Goal: Task Accomplishment & Management: Use online tool/utility

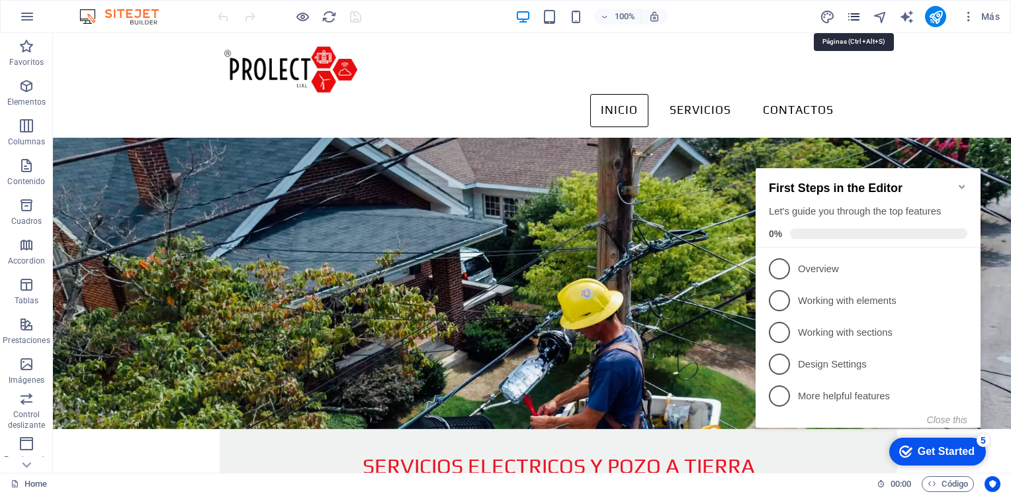
click at [855, 17] on icon "pages" at bounding box center [853, 16] width 15 height 15
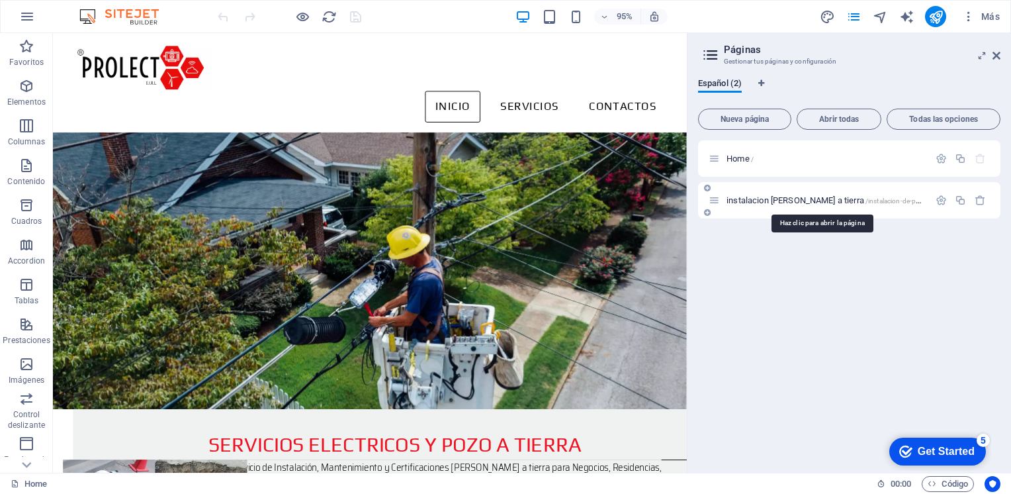
click at [866, 204] on span "/instalacion-de-pozo-a-tierra" at bounding box center [908, 200] width 84 height 7
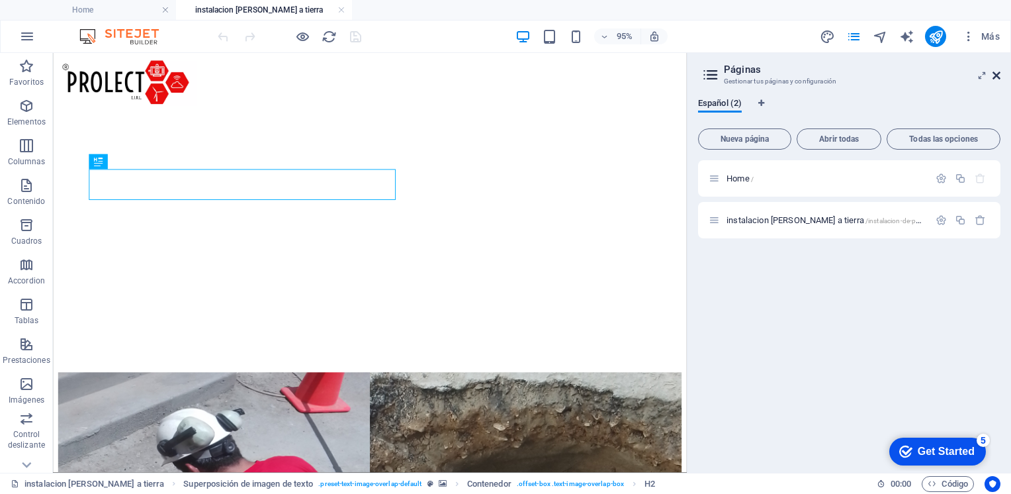
click at [998, 75] on icon at bounding box center [997, 75] width 8 height 11
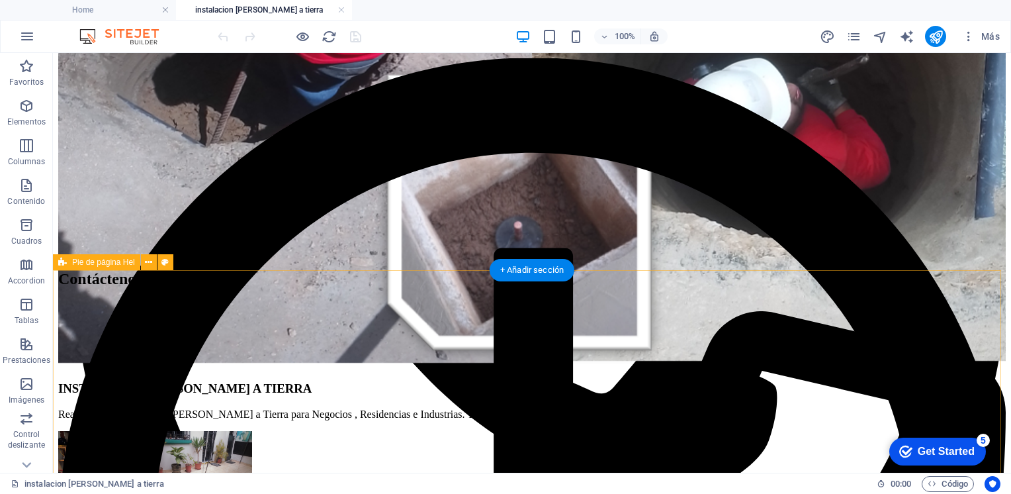
scroll to position [728, 0]
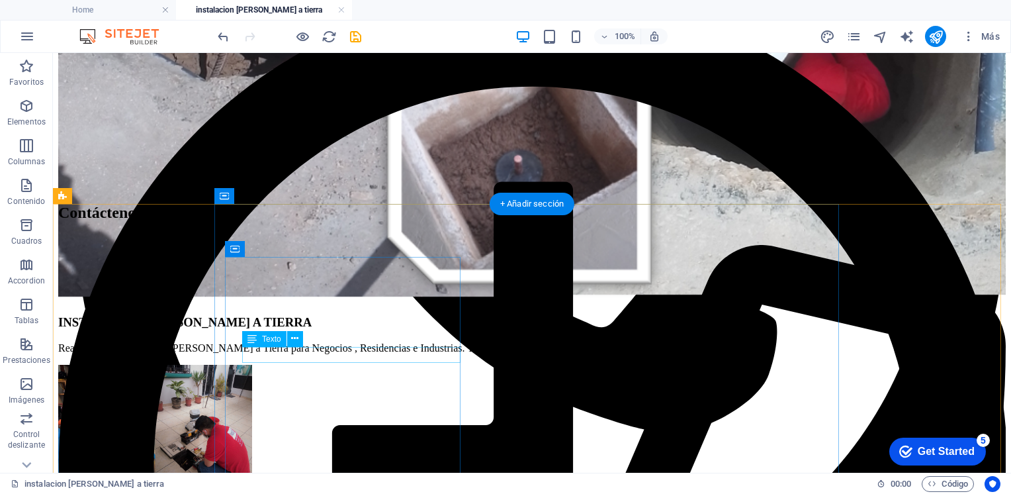
drag, startPoint x: 254, startPoint y: 352, endPoint x: 259, endPoint y: 359, distance: 8.5
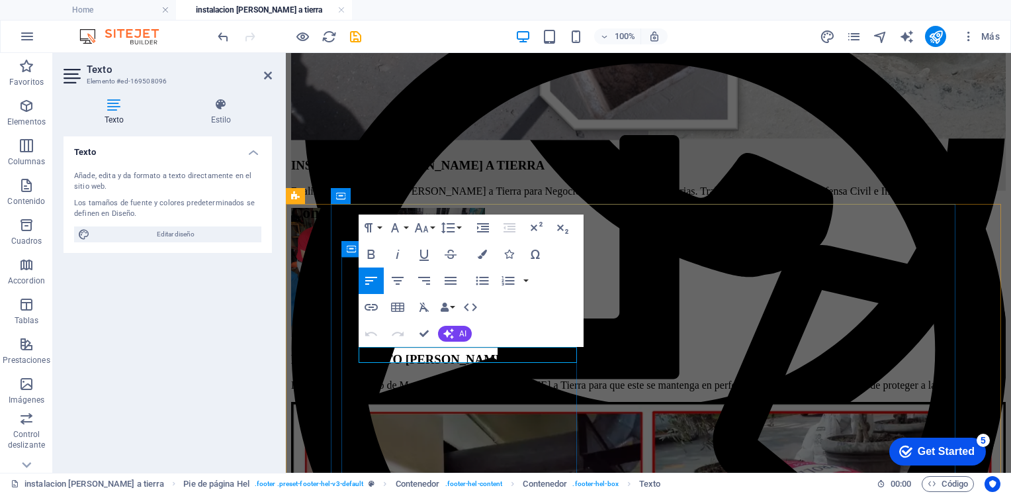
click at [325, 290] on div "Contáctenos 933 805 150 933 805 150 [EMAIL_ADDRESS][DOMAIN_NAME] [GEOGRAPHIC_DA…" at bounding box center [648, 363] width 715 height 318
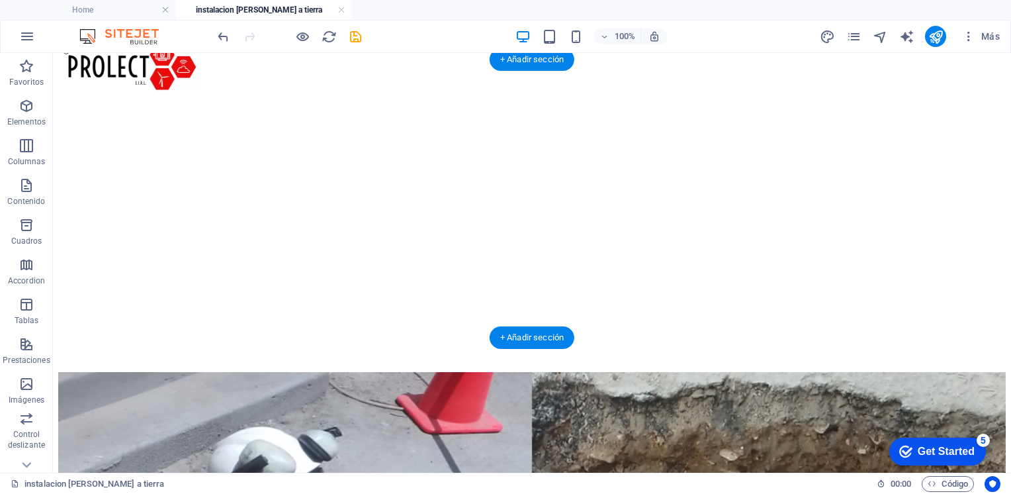
scroll to position [0, 0]
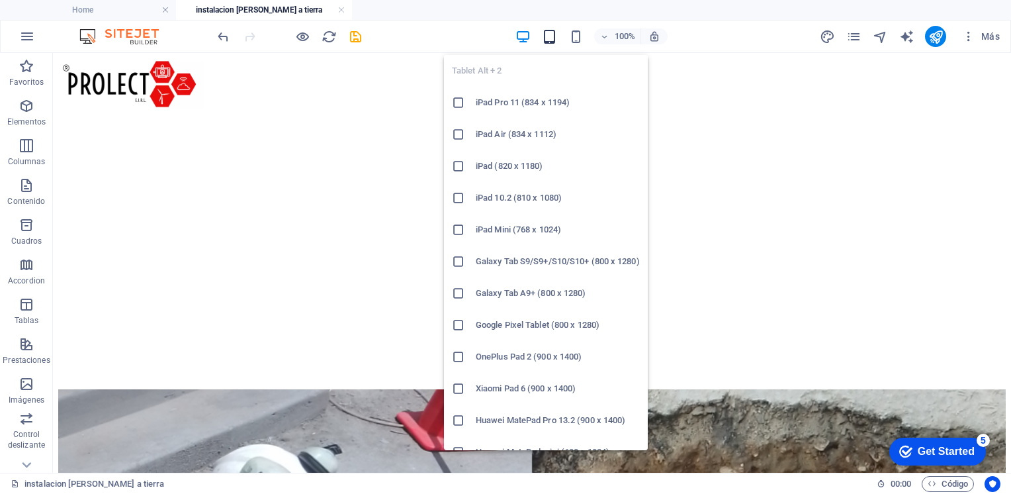
click at [550, 38] on icon "button" at bounding box center [549, 36] width 15 height 15
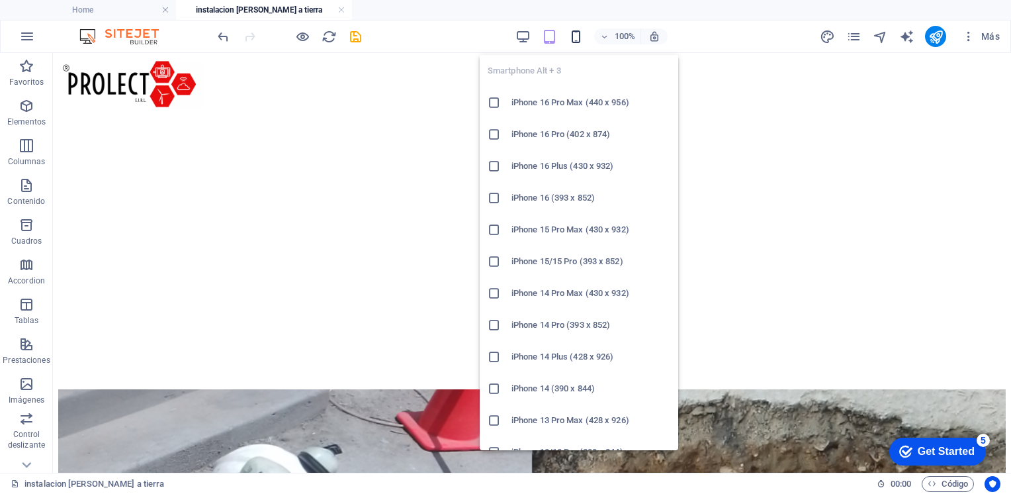
click at [574, 33] on icon "button" at bounding box center [575, 36] width 15 height 15
click at [498, 102] on icon at bounding box center [494, 102] width 13 height 13
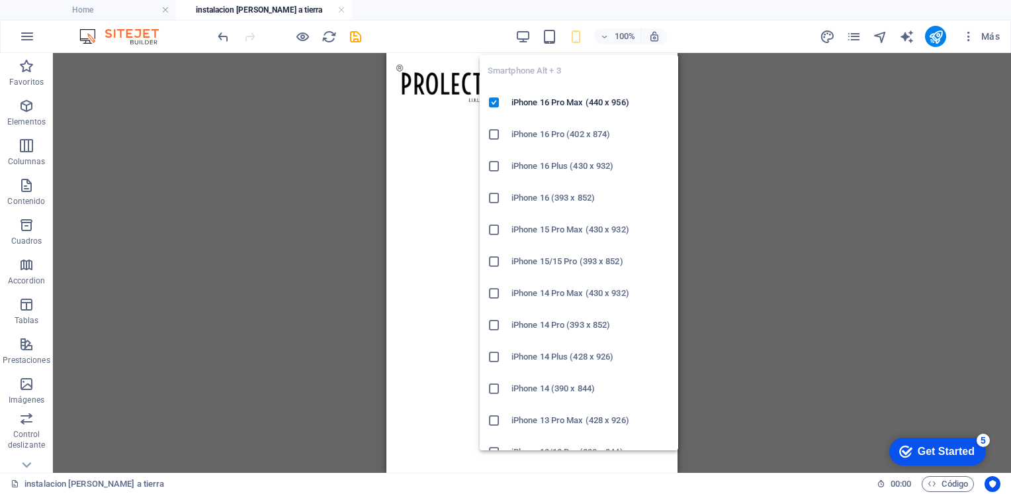
click at [493, 134] on icon at bounding box center [494, 134] width 13 height 13
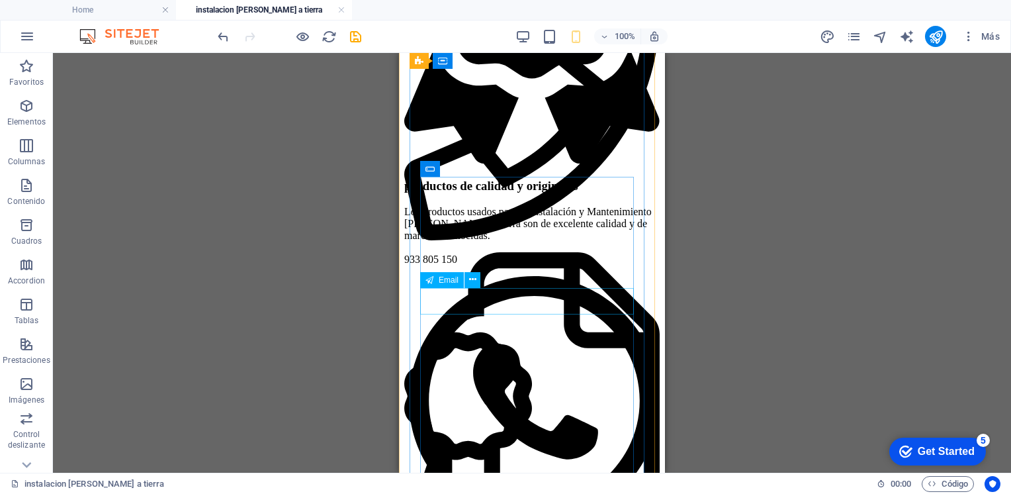
scroll to position [1924, 0]
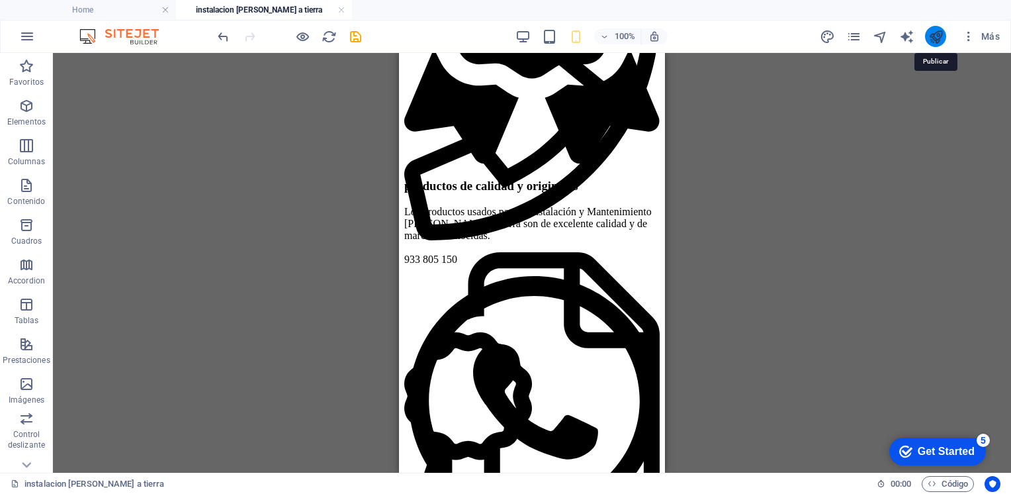
click at [938, 41] on icon "publish" at bounding box center [935, 36] width 15 height 15
